Goal: Information Seeking & Learning: Learn about a topic

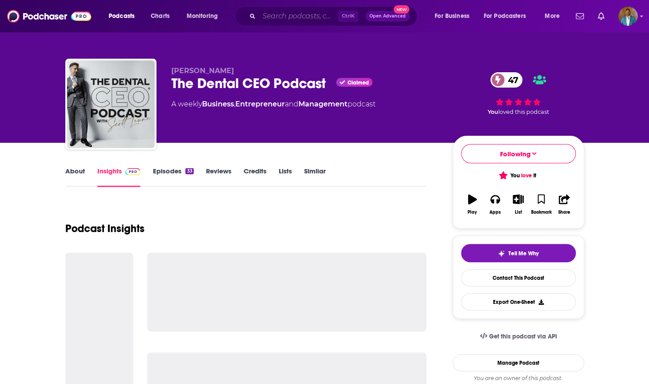
click at [270, 15] on input "Search podcasts, credits, & more..." at bounding box center [298, 16] width 79 height 14
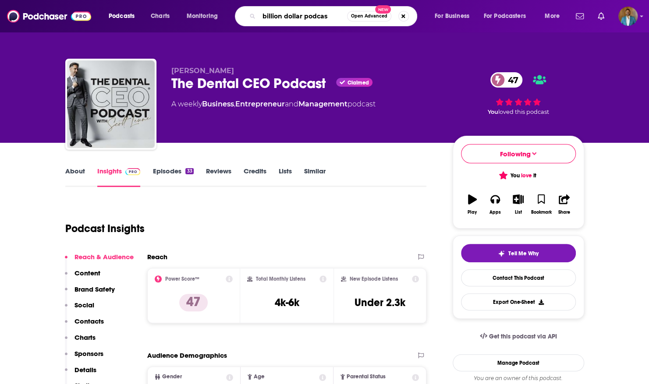
type input "billion dollar podcast"
click at [343, 11] on input "billion dollar podcast" at bounding box center [303, 16] width 88 height 14
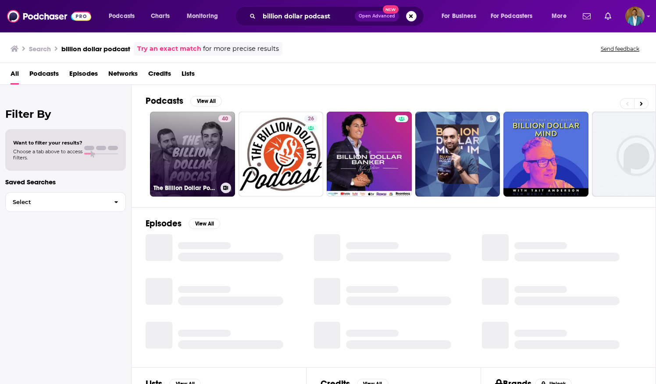
click at [209, 169] on link "40 The Billion Dollar Podcast" at bounding box center [192, 154] width 85 height 85
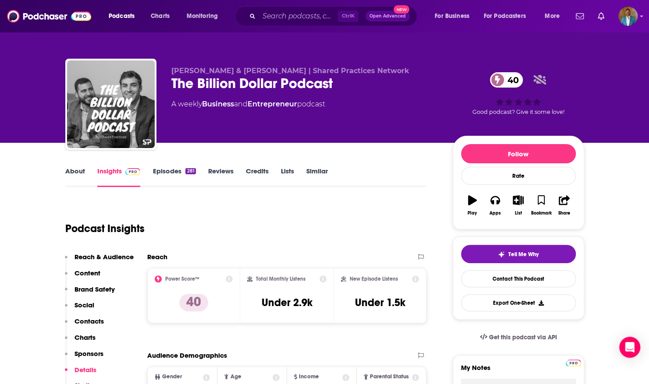
click at [249, 15] on div "Ctrl K Open Advanced New" at bounding box center [326, 16] width 182 height 20
click at [272, 15] on input "Search podcasts, credits, & more..." at bounding box center [298, 16] width 79 height 14
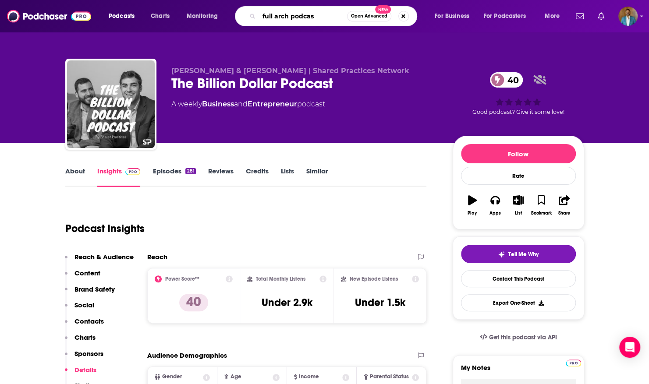
type input "full arch podcast"
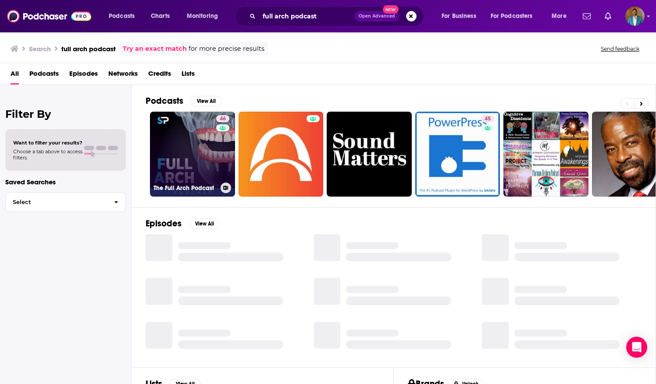
click at [186, 154] on link "46 The Full Arch Podcast" at bounding box center [192, 154] width 85 height 85
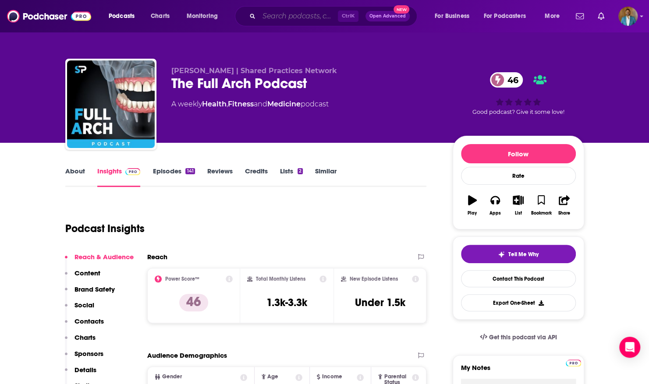
click at [267, 15] on input "Search podcasts, credits, & more..." at bounding box center [298, 16] width 79 height 14
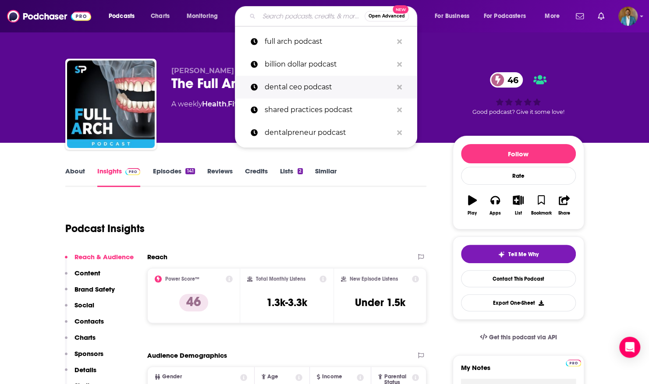
click at [330, 92] on p "dental ceo podcast" at bounding box center [329, 87] width 128 height 23
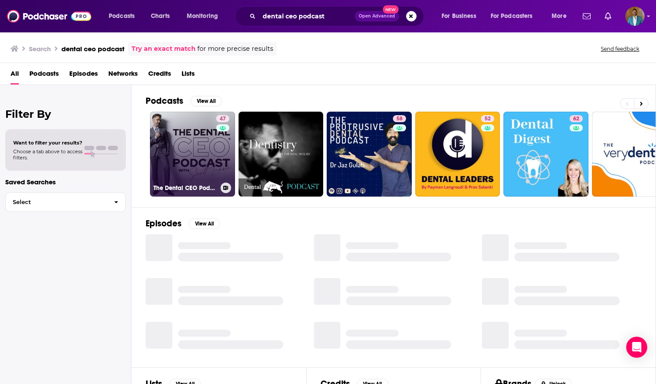
click at [202, 160] on link "47 The Dental CEO Podcast" at bounding box center [192, 154] width 85 height 85
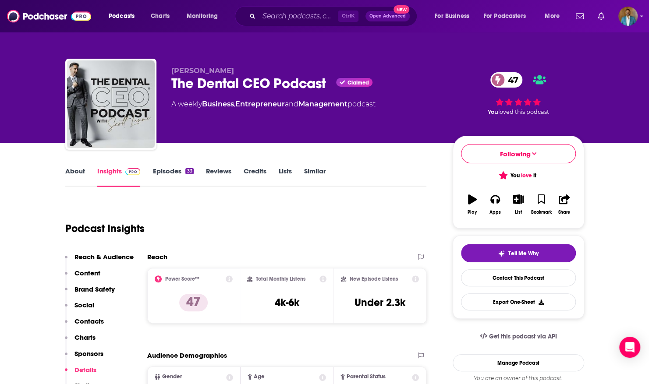
click at [100, 344] on div "Reach & Audience Content Brand Safety Social Contacts Charts Sponsors Details S…" at bounding box center [99, 325] width 69 height 145
click at [86, 341] on p "Charts" at bounding box center [85, 338] width 21 height 8
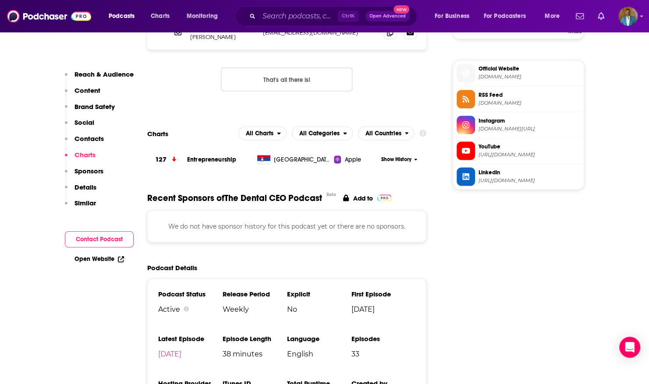
scroll to position [893, 0]
